Goal: Information Seeking & Learning: Learn about a topic

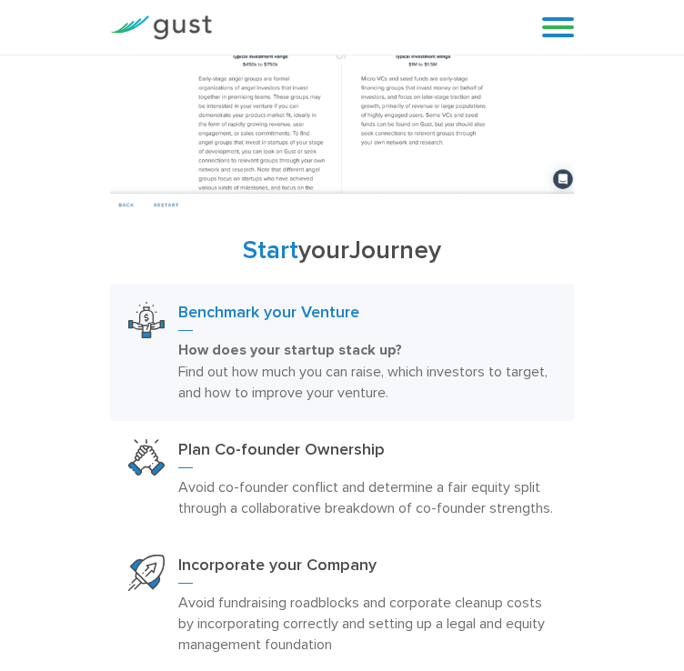
scroll to position [1458, 0]
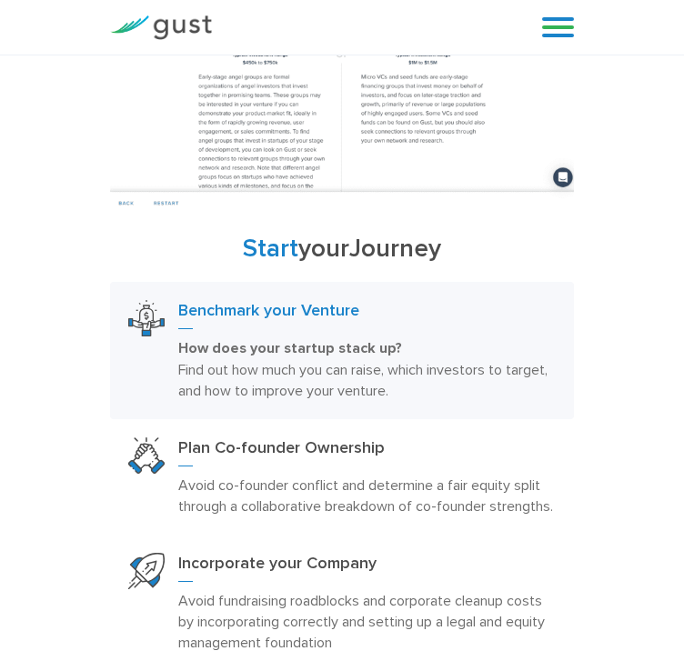
click at [557, 33] on link at bounding box center [558, 27] width 32 height 27
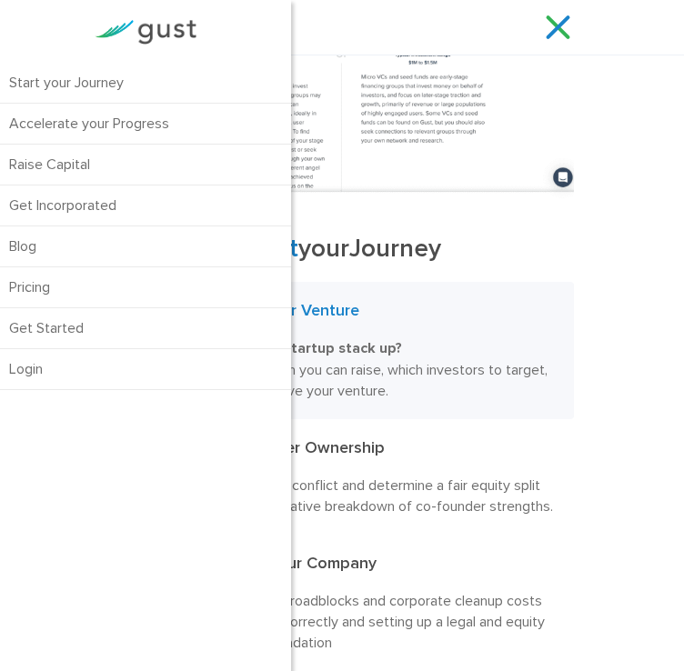
click at [574, 274] on div "Start your Journey Benchmark your Venture How does your startup stack up? Find …" at bounding box center [341, 476] width 491 height 483
click at [533, 26] on div "Blog FAQ Pricing Get Started Login Login" at bounding box center [550, 27] width 73 height 55
click at [553, 26] on link at bounding box center [558, 27] width 32 height 27
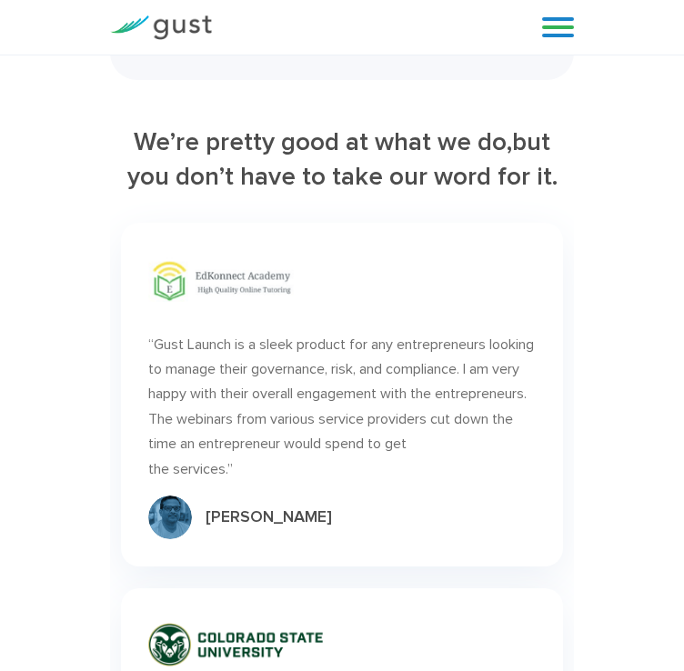
scroll to position [7209, 0]
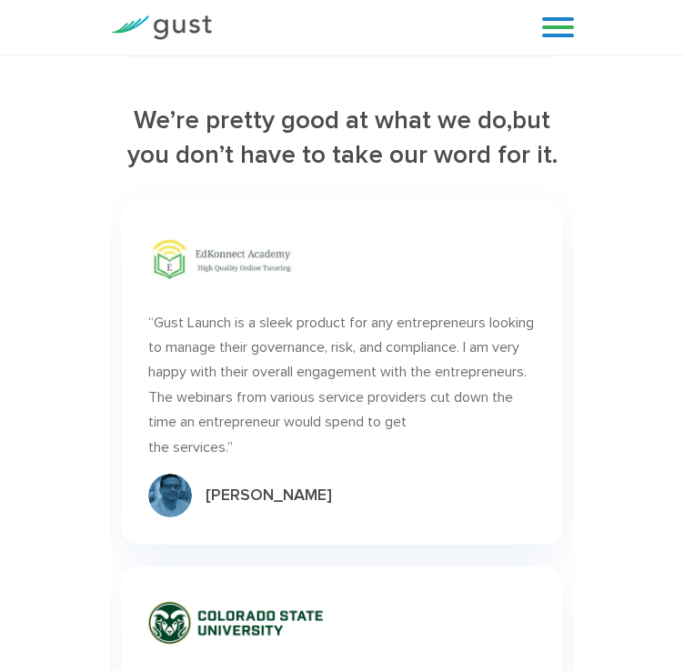
click at [561, 26] on link at bounding box center [558, 27] width 32 height 27
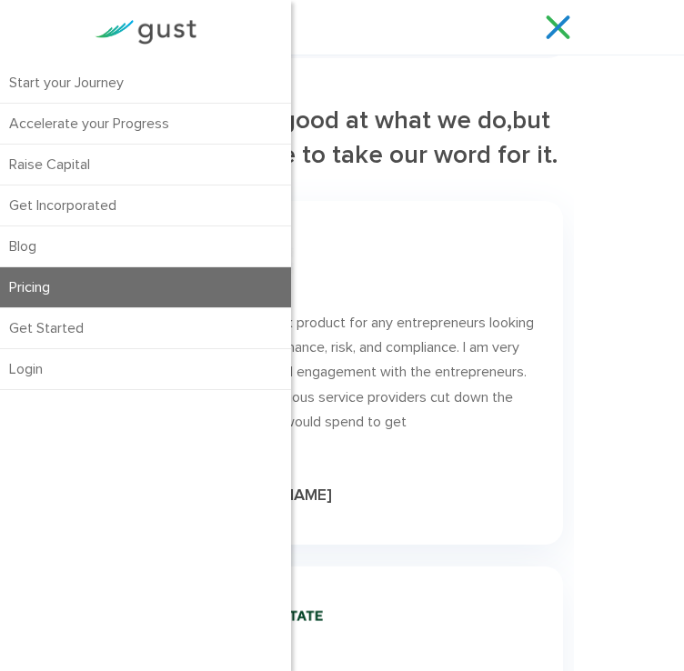
click at [69, 290] on link "Pricing" at bounding box center [145, 287] width 291 height 40
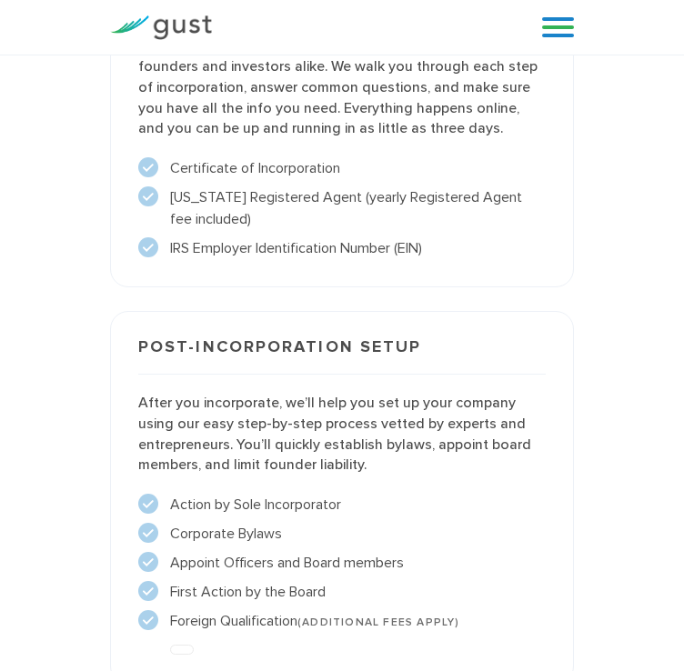
scroll to position [2374, 0]
